Goal: Use online tool/utility: Use online tool/utility

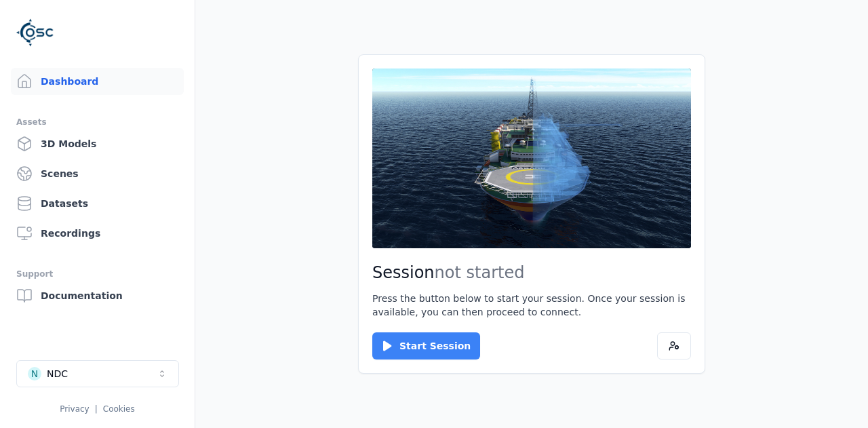
click at [430, 339] on button "Start Session" at bounding box center [426, 345] width 108 height 27
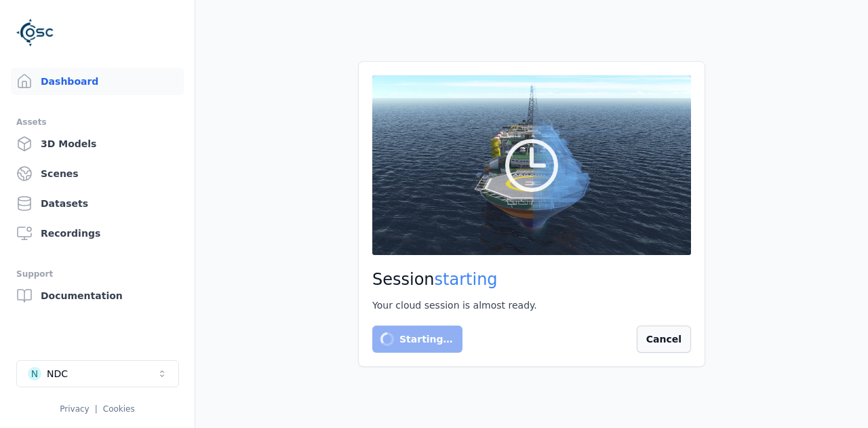
click at [662, 334] on button "Cancel" at bounding box center [664, 338] width 54 height 27
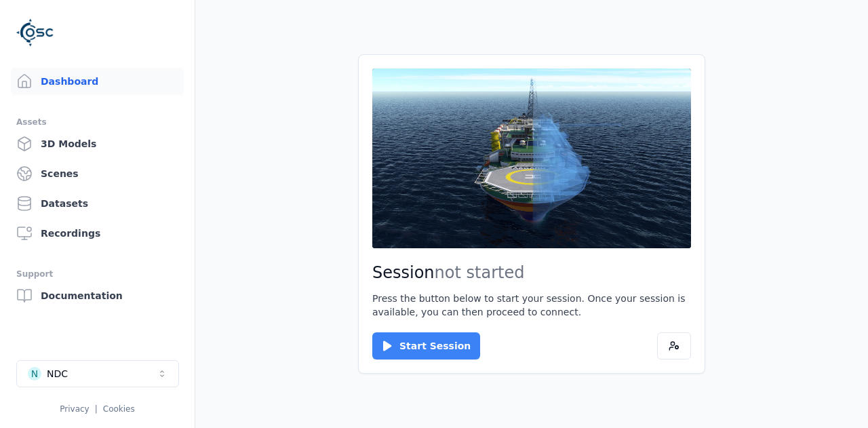
click at [418, 348] on button "Start Session" at bounding box center [426, 345] width 108 height 27
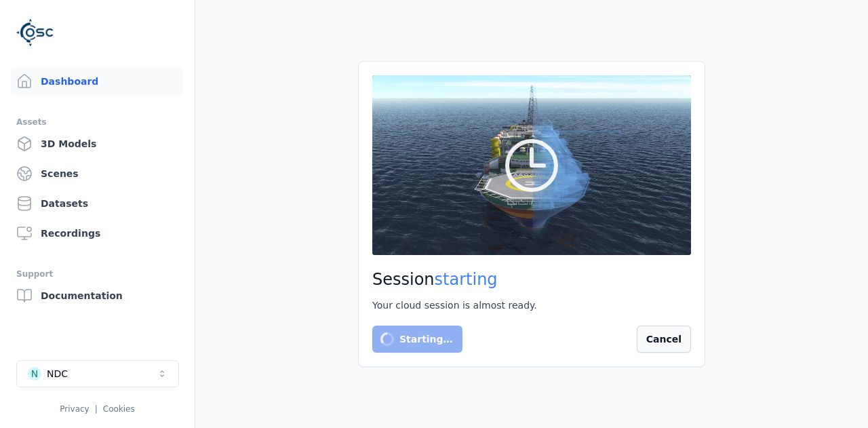
click at [676, 342] on button "Cancel" at bounding box center [664, 338] width 54 height 27
